Goal: Share content

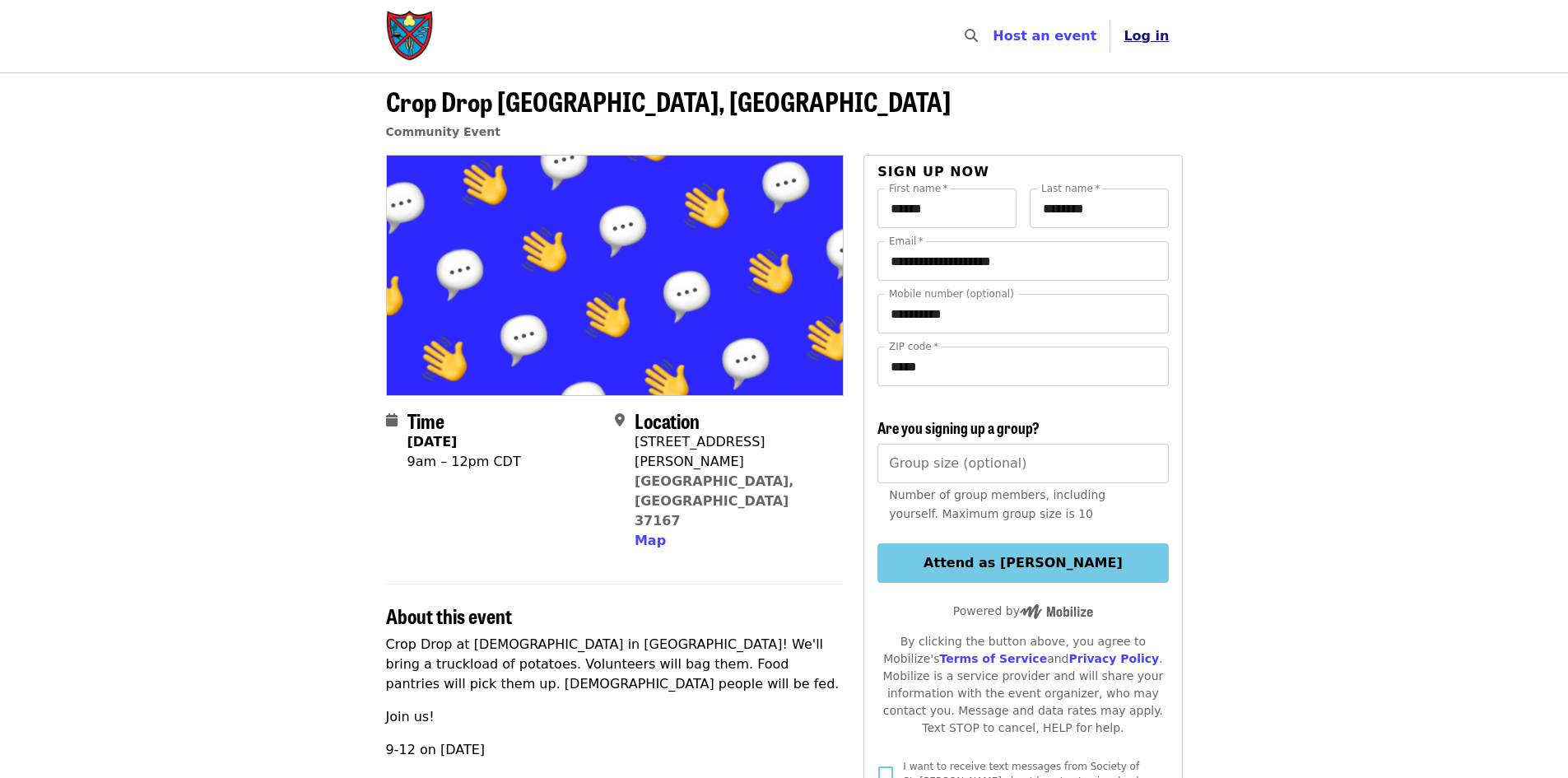
click at [1164, 41] on span "Log in" at bounding box center [1145, 35] width 45 height 16
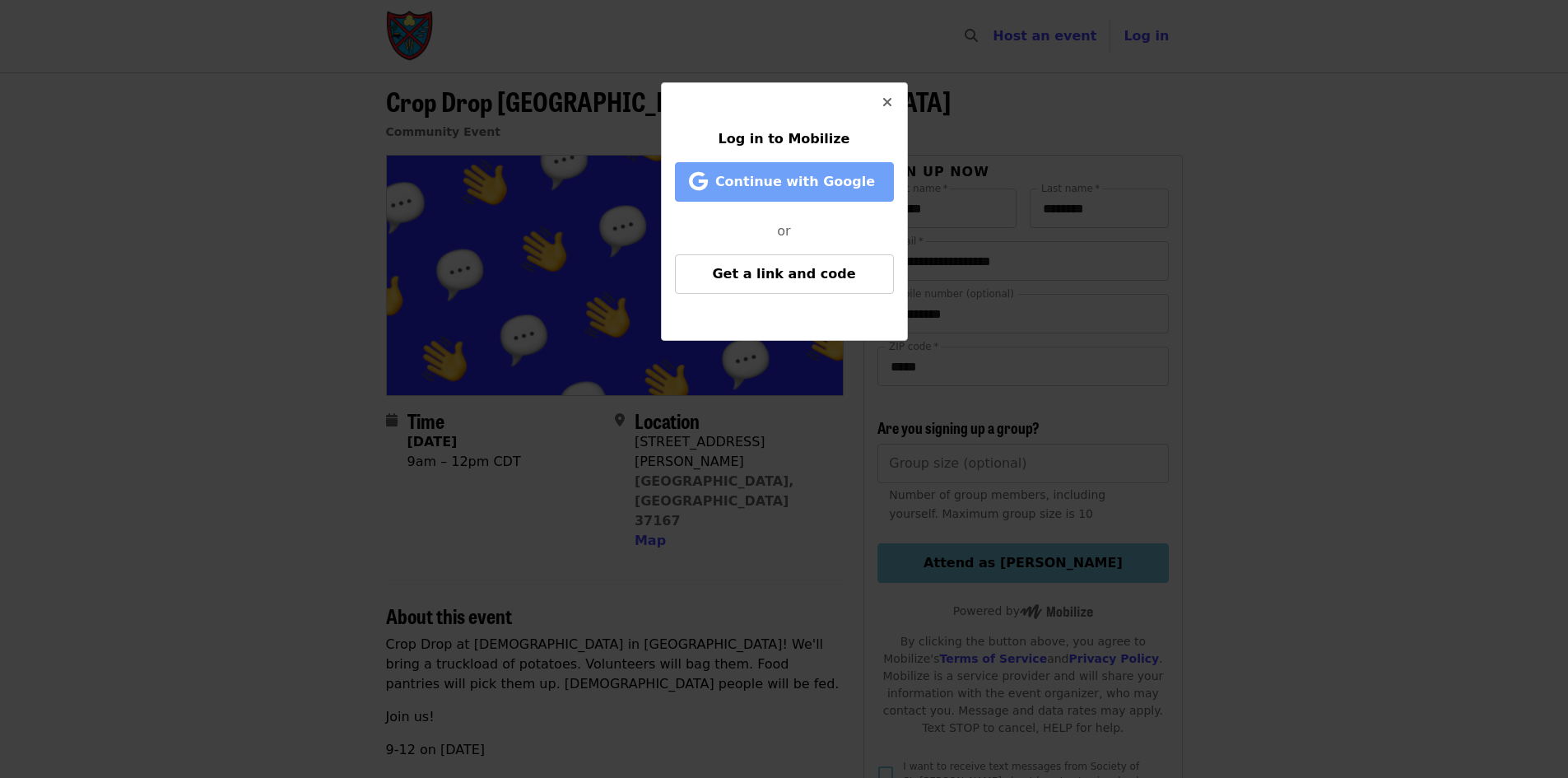
click at [762, 172] on span "Continue with Google" at bounding box center [786, 182] width 185 height 19
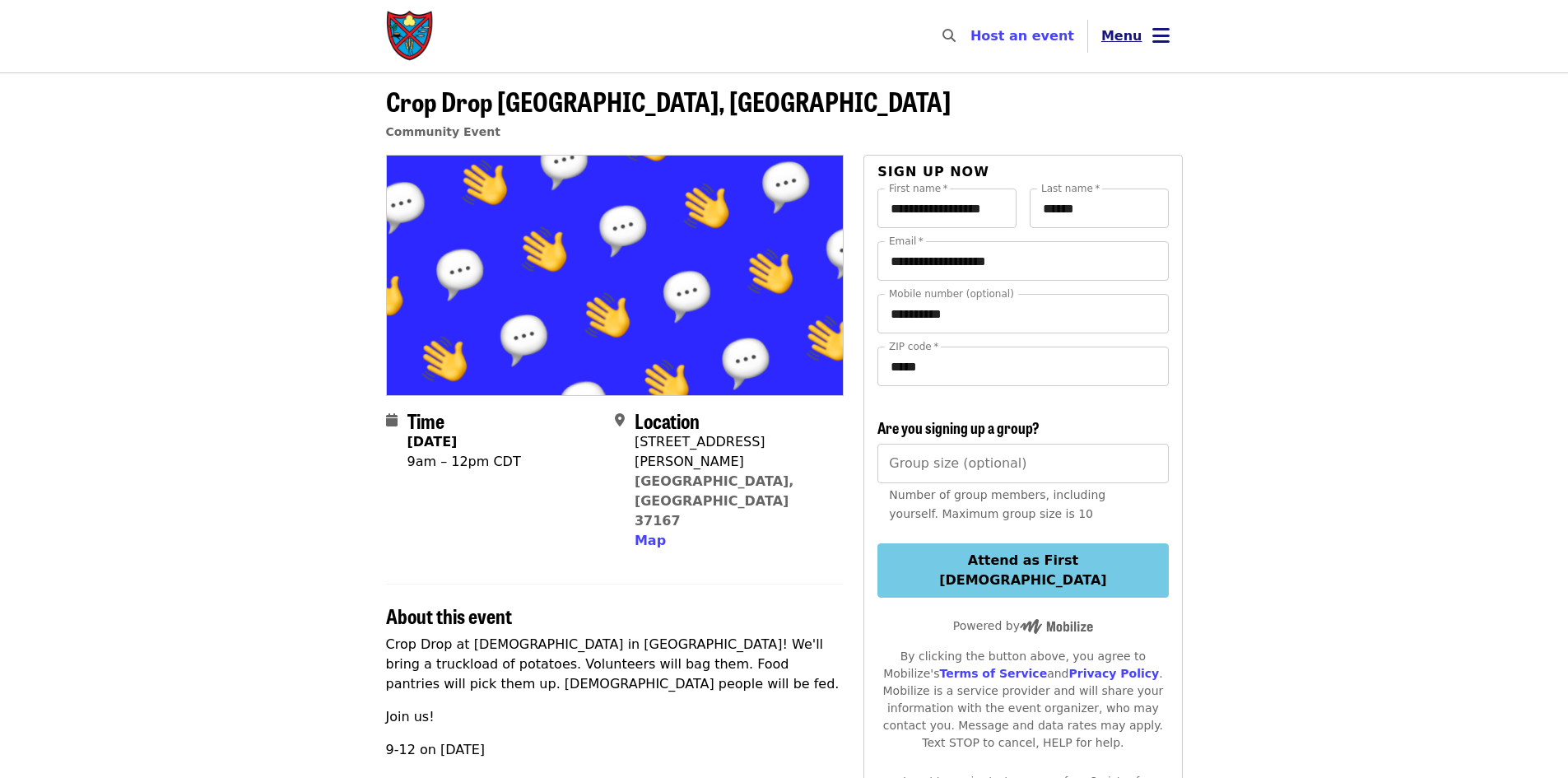
click at [1136, 41] on span "Menu" at bounding box center [1121, 35] width 41 height 16
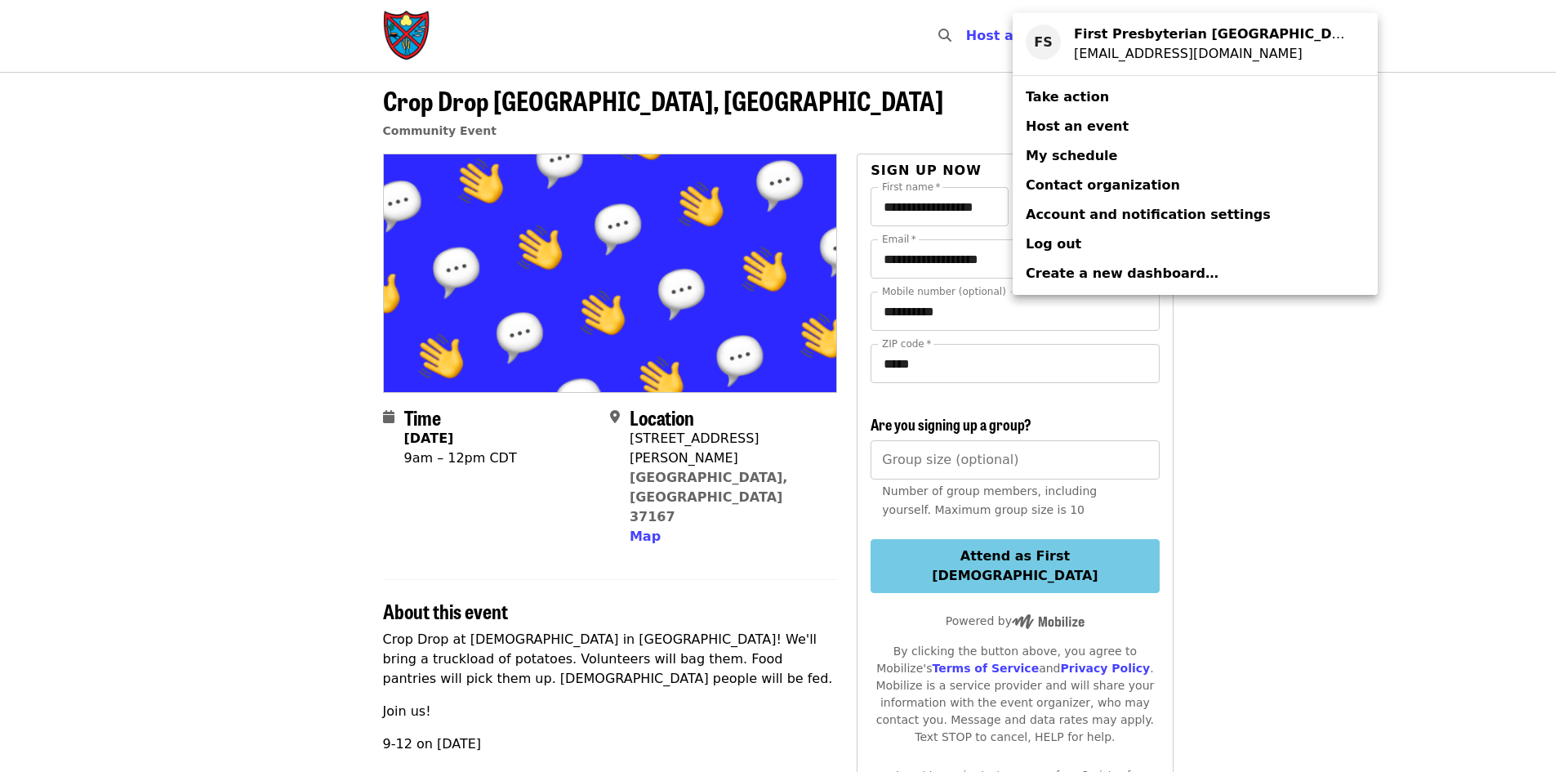
click at [1060, 245] on span "Log out" at bounding box center [1053, 243] width 56 height 16
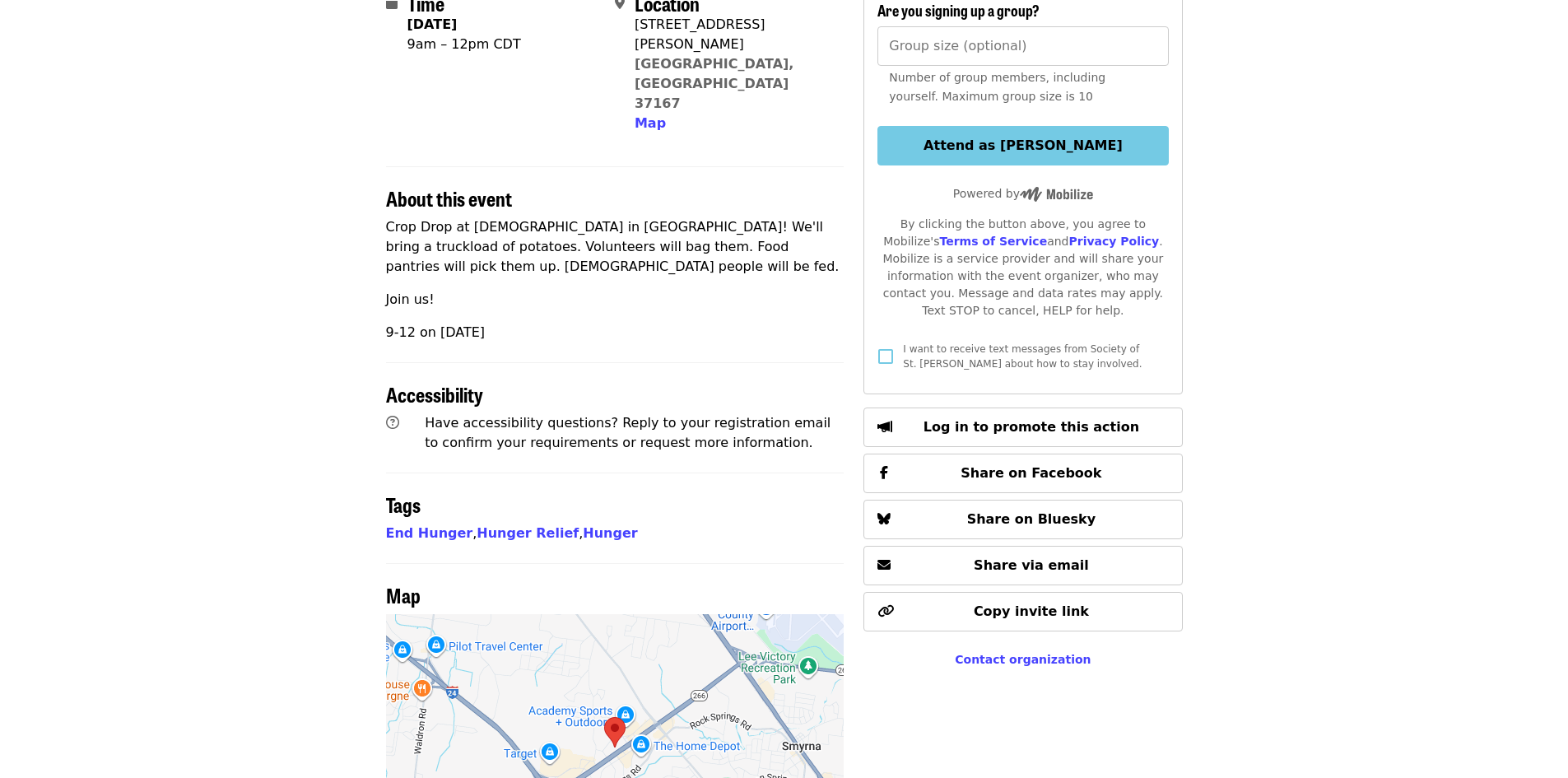
scroll to position [576, 0]
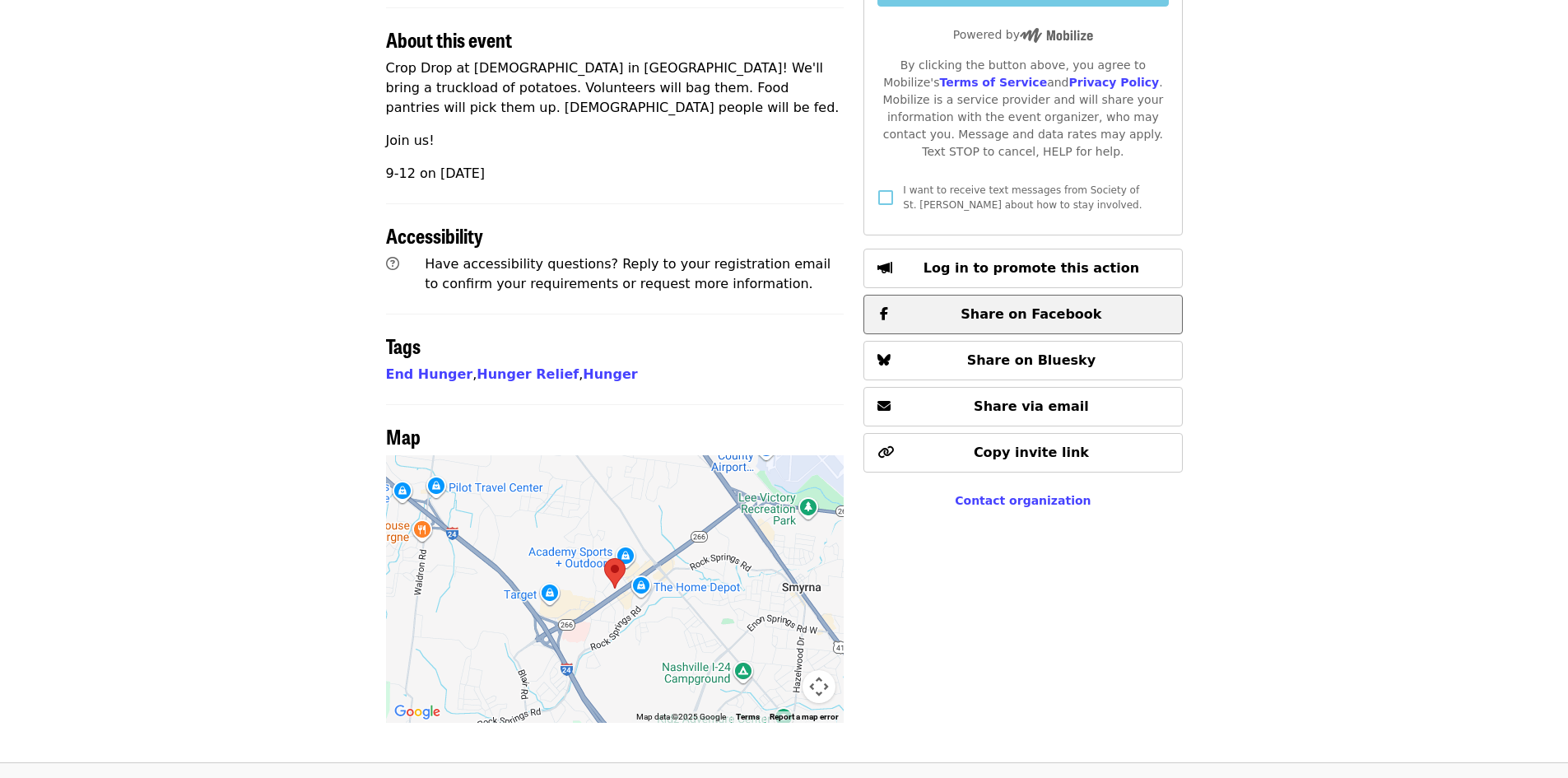
click at [1028, 306] on span "Share on Facebook" at bounding box center [1031, 313] width 141 height 16
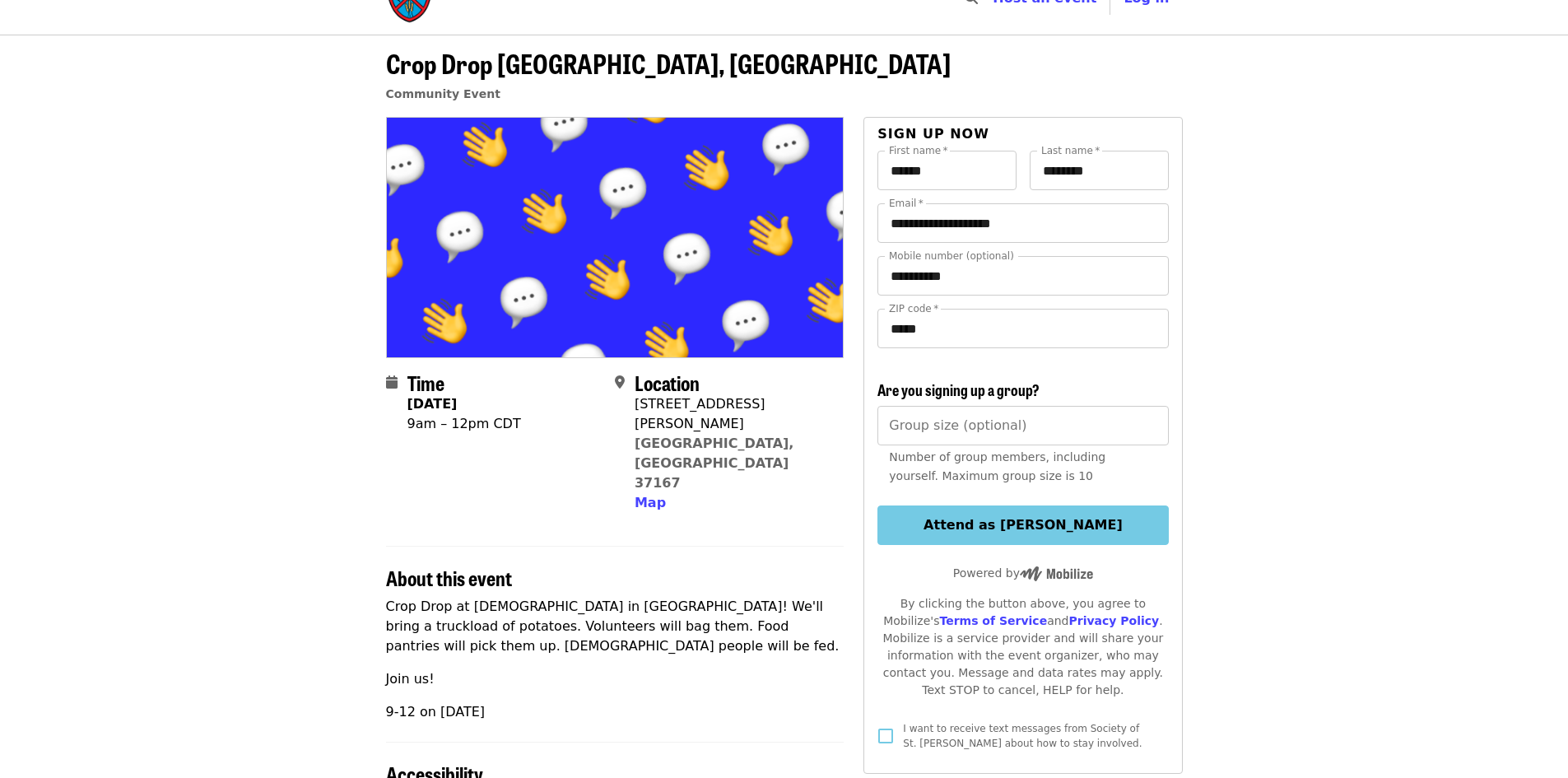
scroll to position [0, 0]
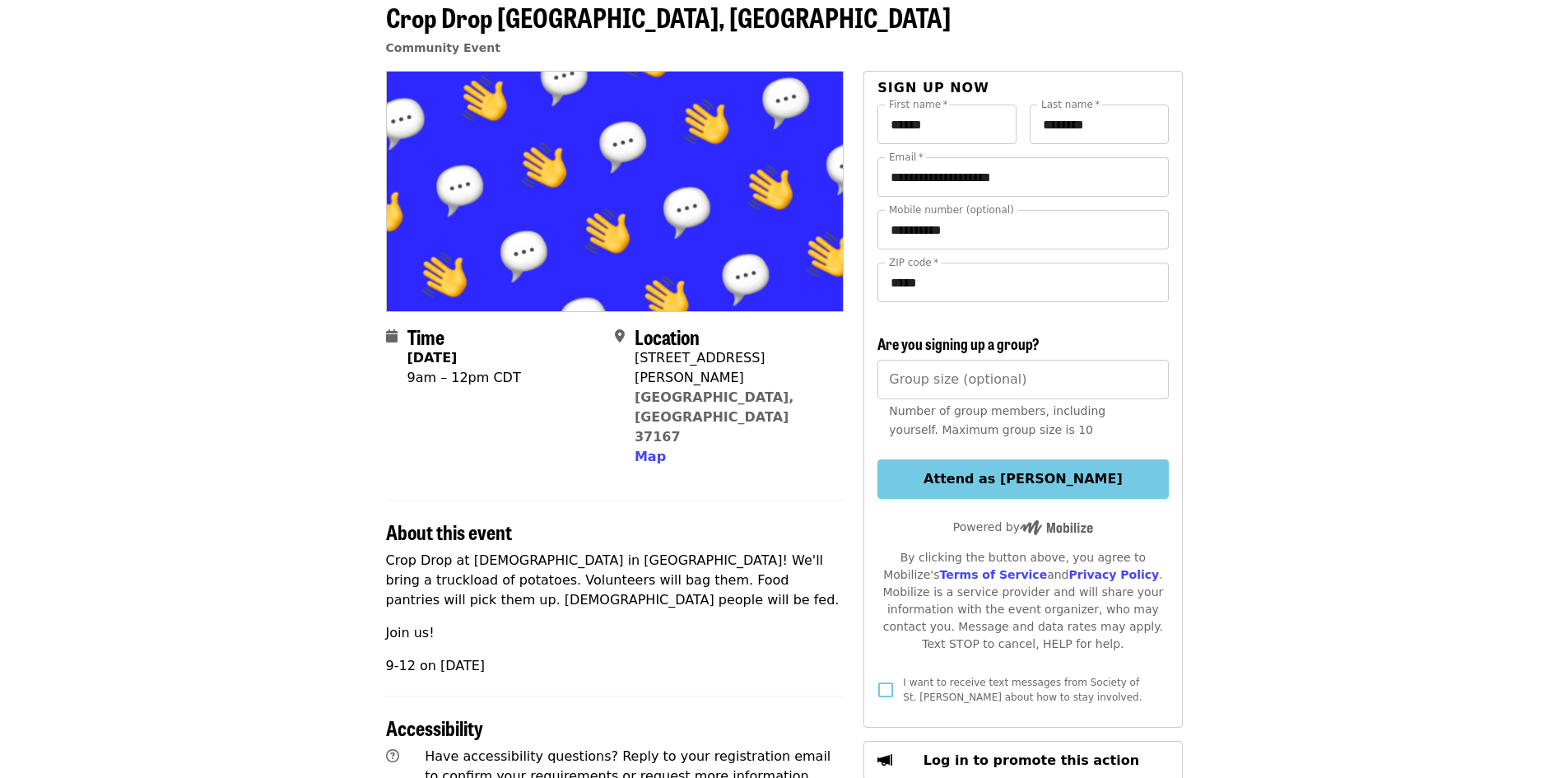
scroll to position [329, 0]
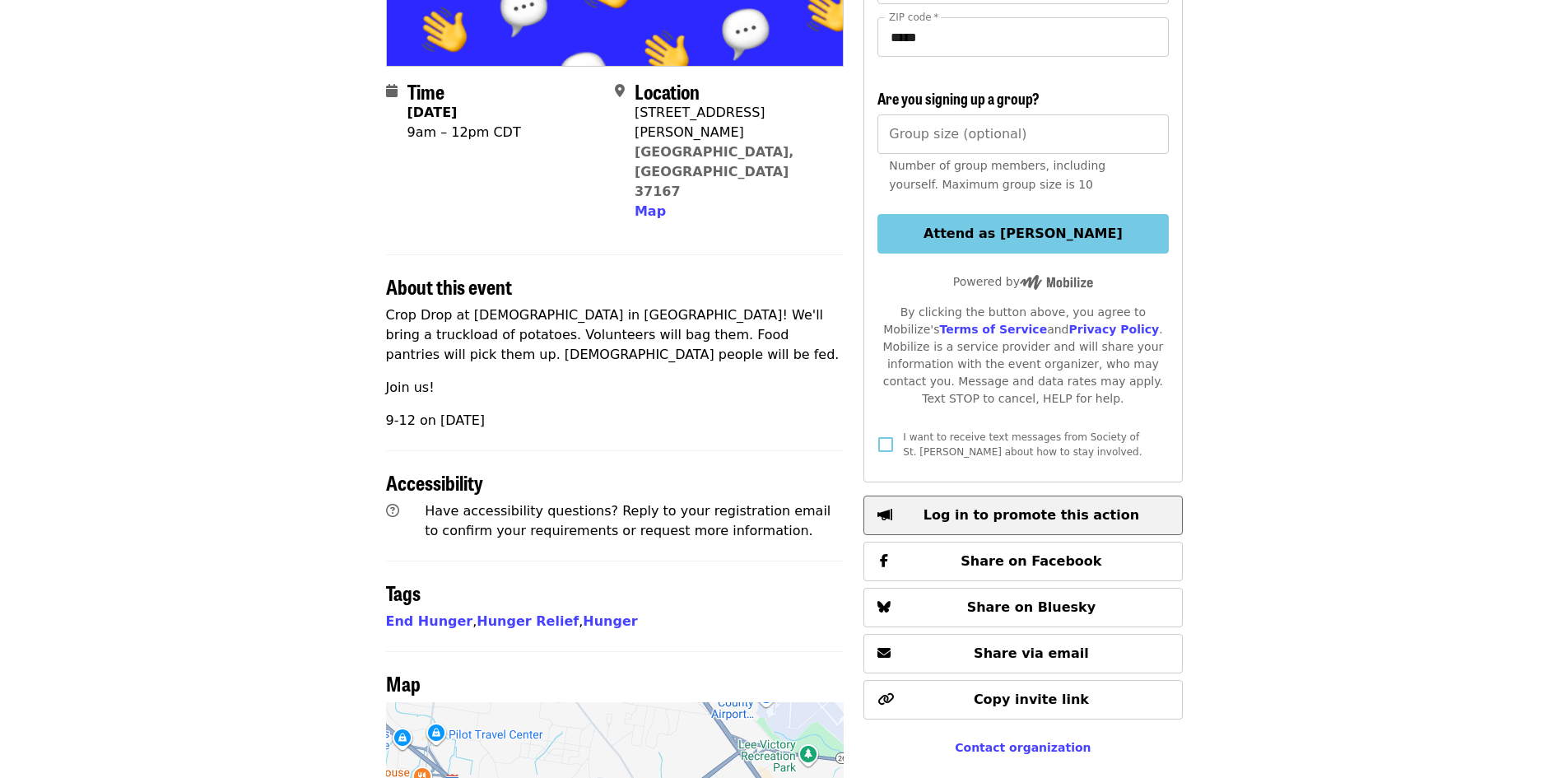
click at [1055, 507] on span "Log in to promote this action" at bounding box center [1032, 514] width 216 height 16
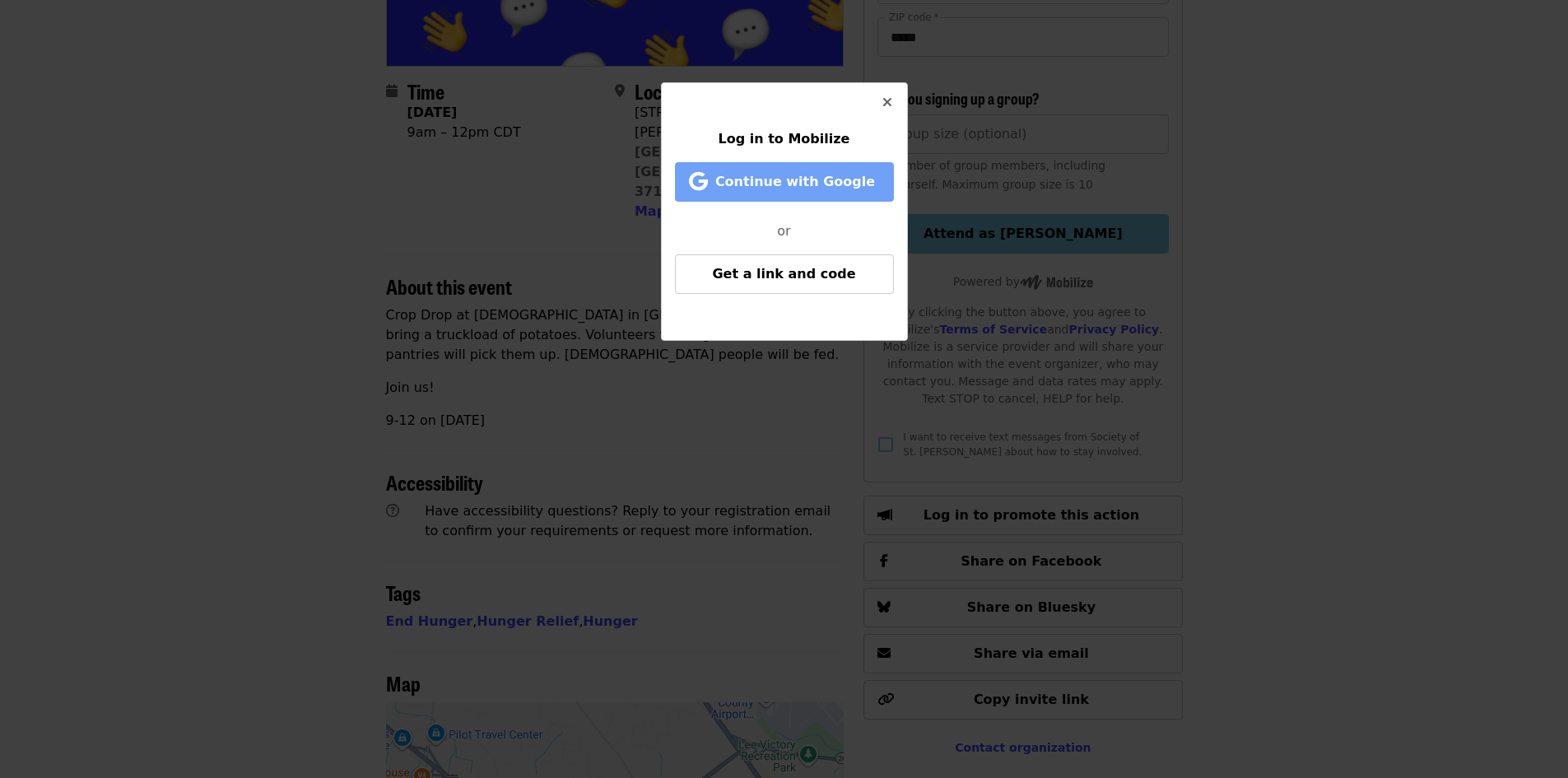
click at [808, 189] on span "Continue with Google" at bounding box center [795, 181] width 159 height 16
